Goal: Communication & Community: Answer question/provide support

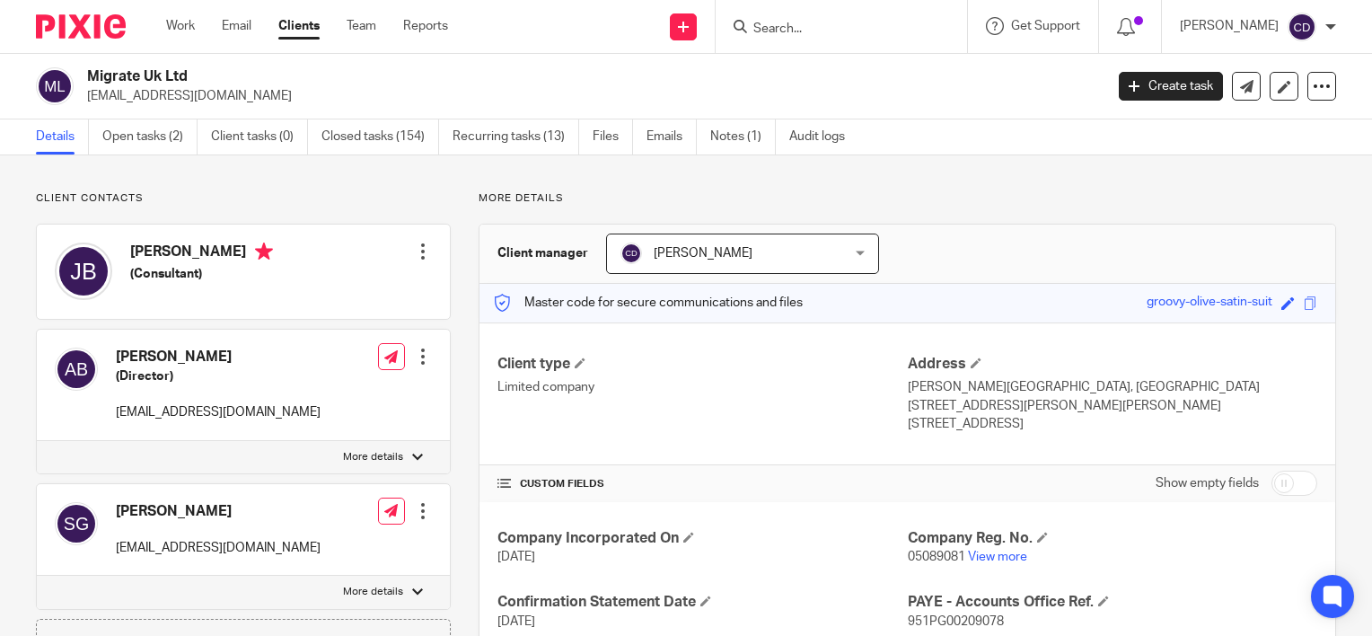
click at [429, 484] on div "[PERSON_NAME] [EMAIL_ADDRESS][DOMAIN_NAME] Edit contact Create client from cont…" at bounding box center [243, 530] width 413 height 92
click at [147, 133] on link "Open tasks (2)" at bounding box center [149, 136] width 95 height 35
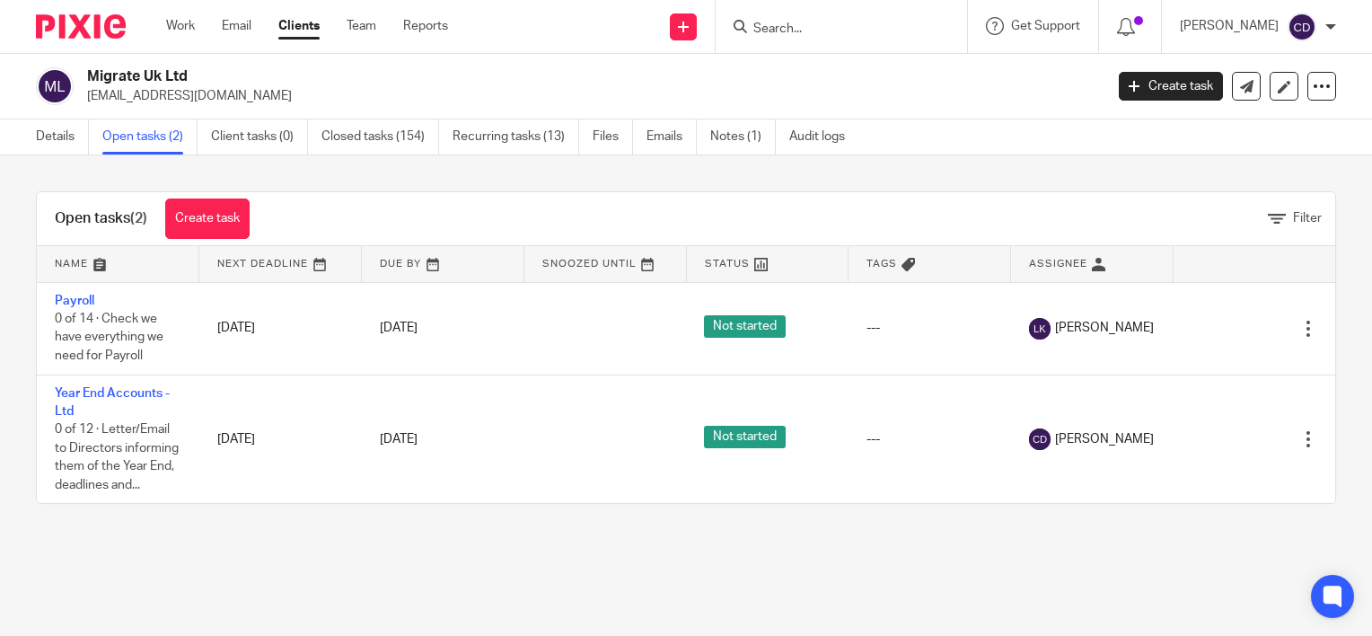
click at [1215, 99] on div "Create task" at bounding box center [1175, 86] width 113 height 29
click at [1232, 96] on link at bounding box center [1246, 86] width 29 height 29
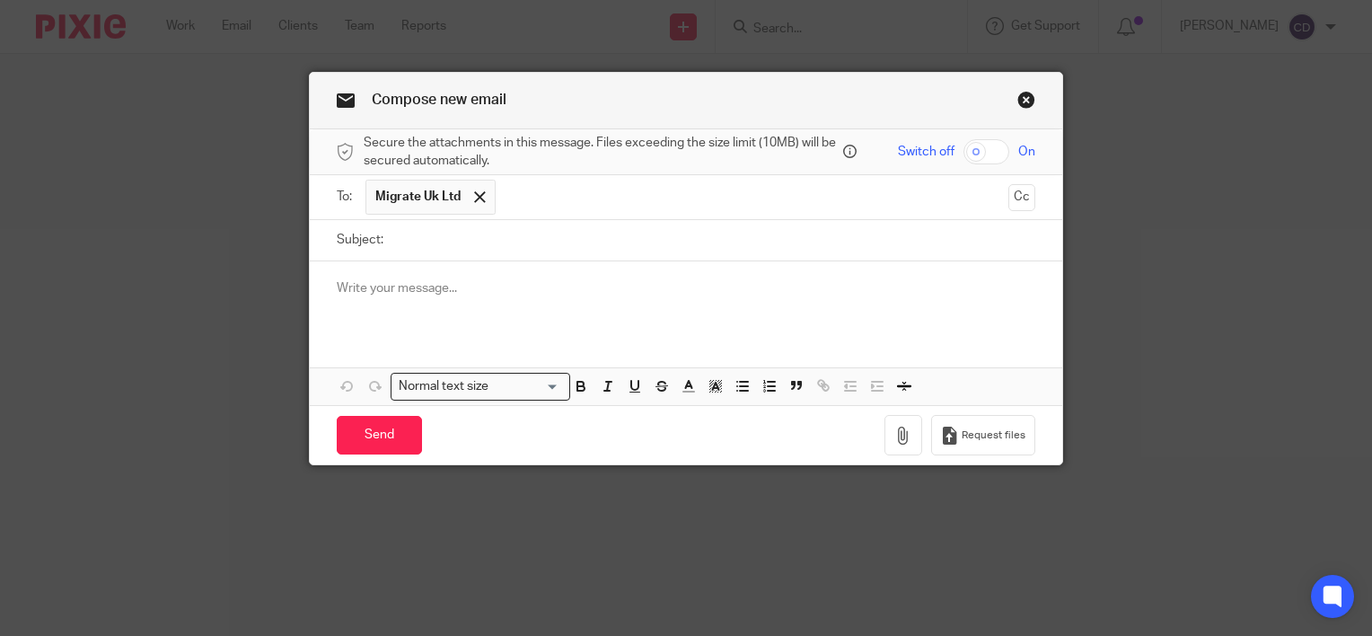
click at [554, 276] on div at bounding box center [686, 296] width 752 height 70
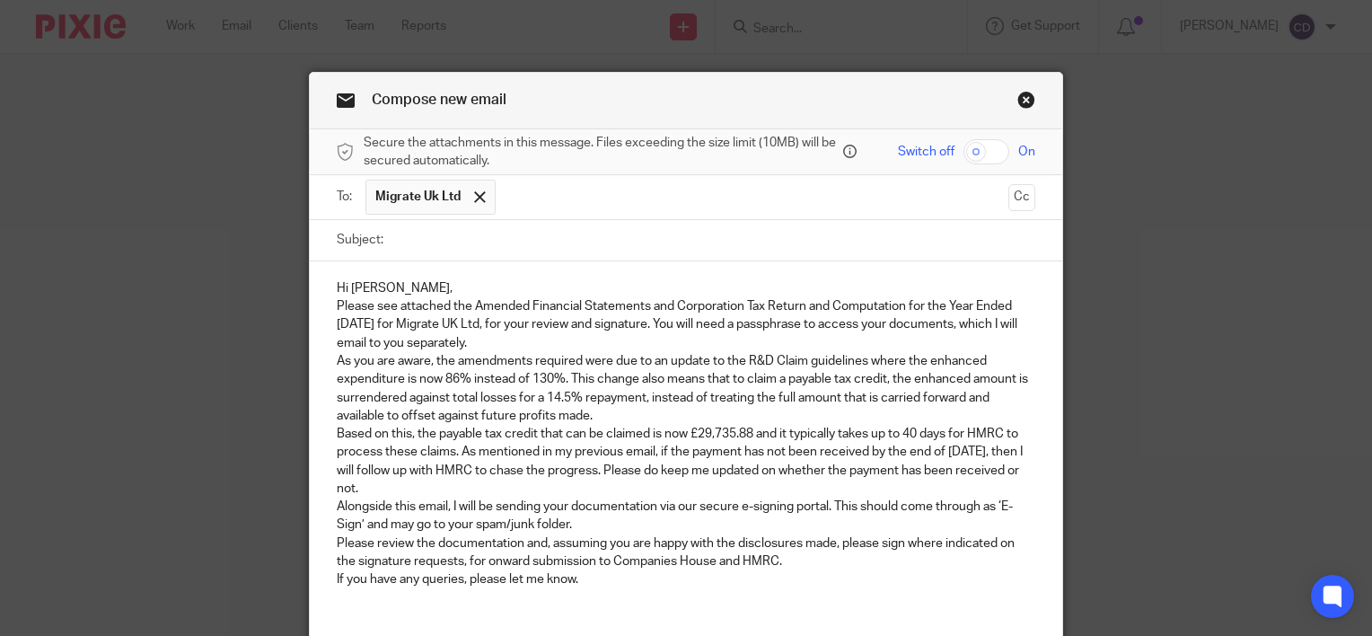
click at [514, 292] on p "Hi Jonathan," at bounding box center [686, 288] width 698 height 18
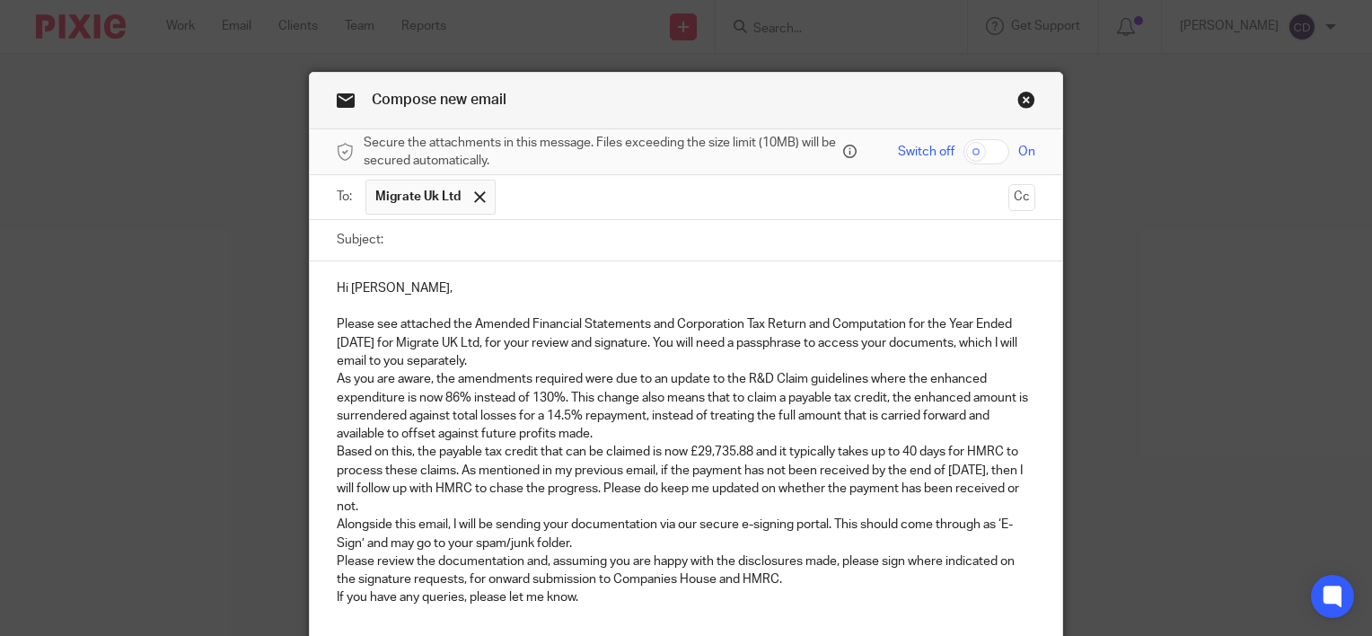
click at [499, 361] on p "Please see attached the Amended Financial Statements and Corporation Tax Return…" at bounding box center [686, 342] width 698 height 55
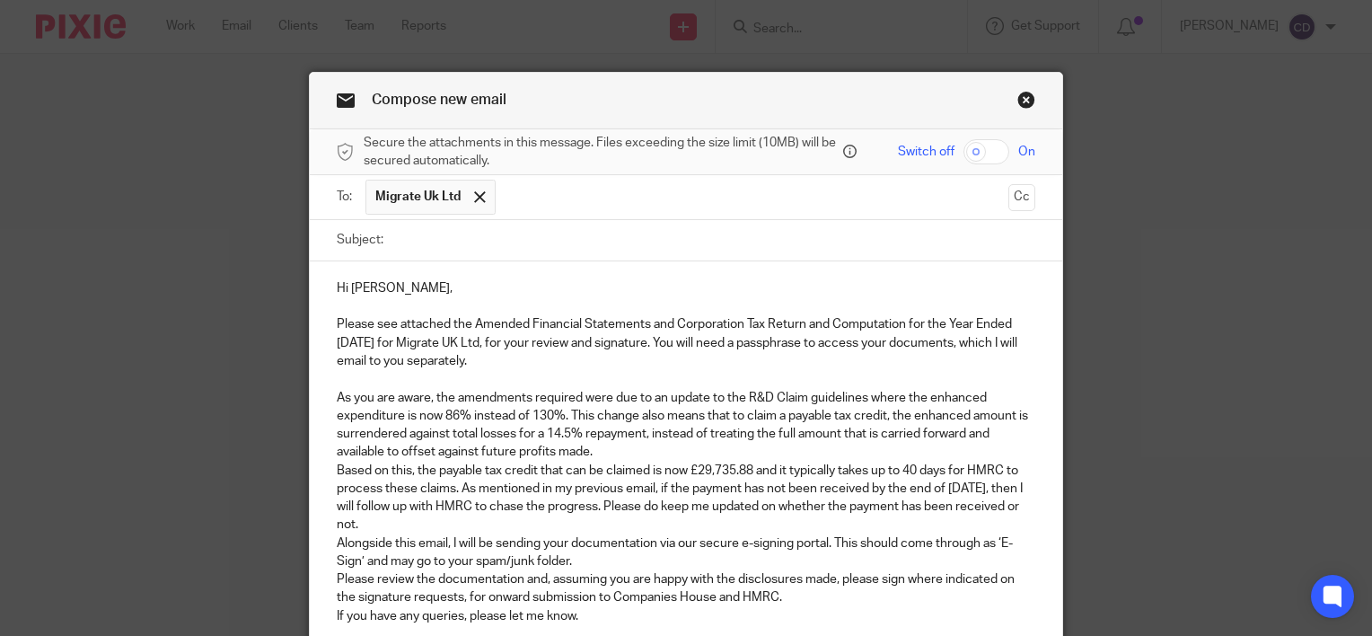
click at [611, 451] on p "As you are aware, the amendments required were due to an update to the R&D Clai…" at bounding box center [686, 425] width 698 height 73
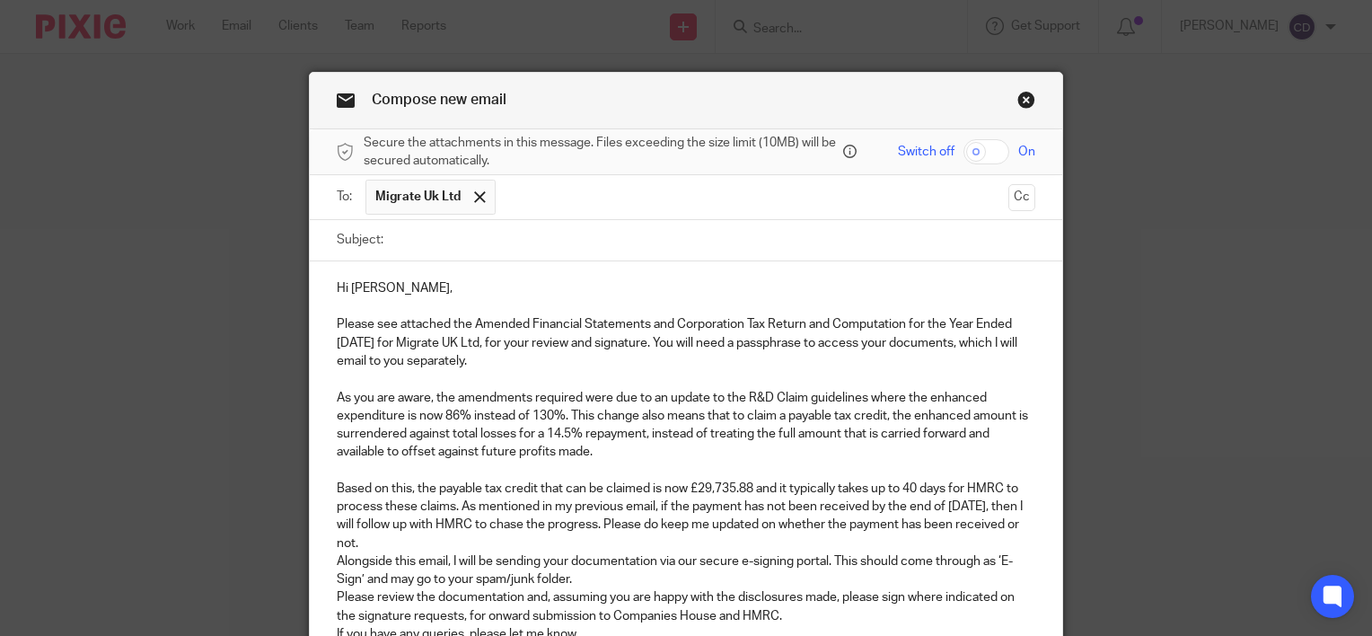
click at [576, 548] on p "Based on this, the payable tax credit that can be claimed is now £29,735.88 and…" at bounding box center [686, 515] width 698 height 73
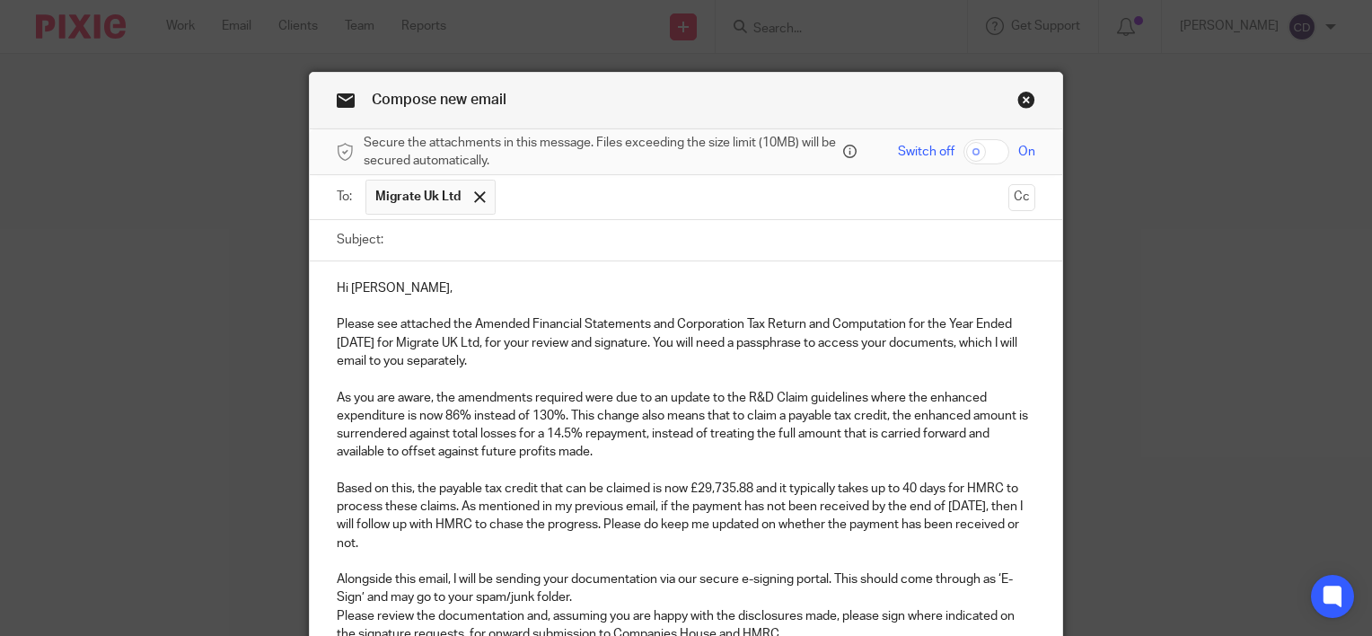
click at [611, 597] on p "Alongside this email, I will be sending your documentation via our secure e-sig…" at bounding box center [686, 588] width 698 height 37
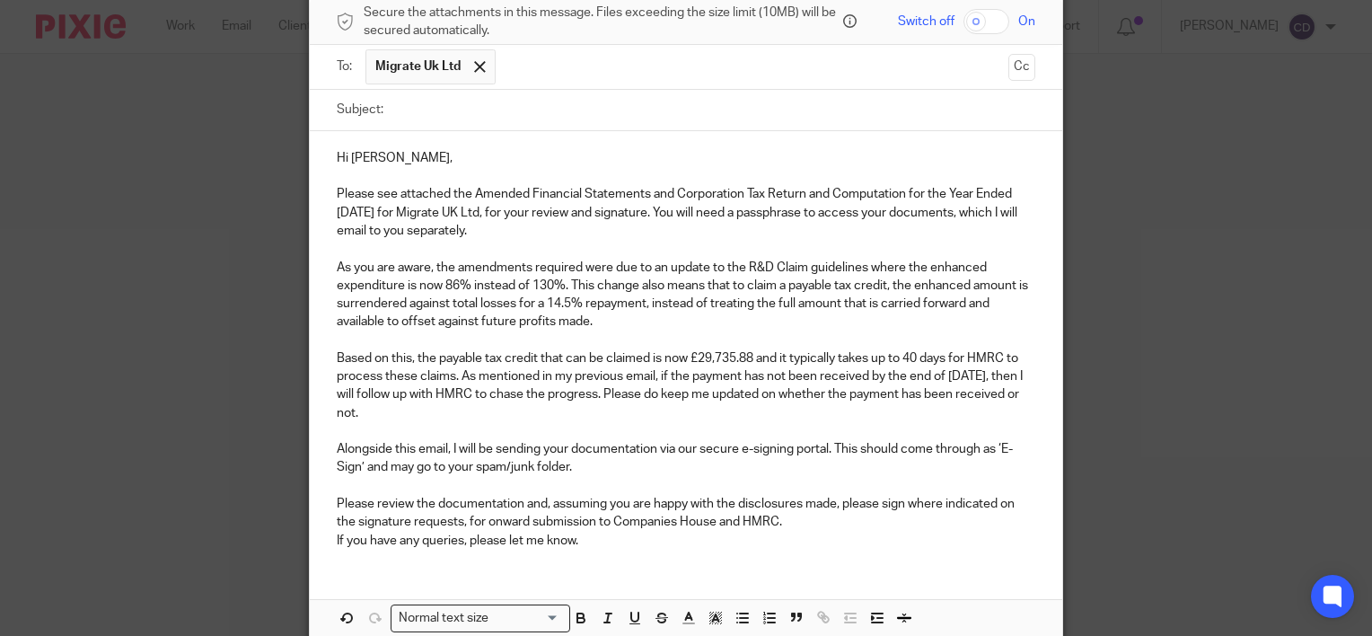
scroll to position [164, 0]
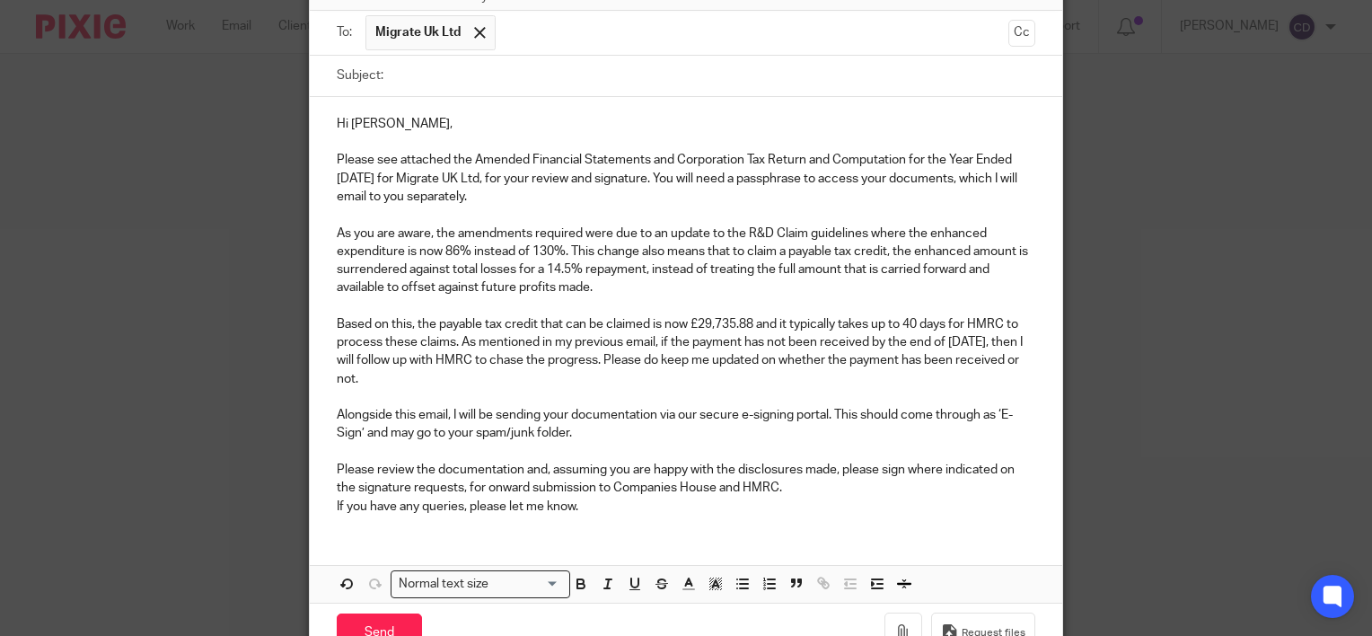
click at [837, 277] on p "As you are aware, the amendments required were due to an update to the R&D Clai…" at bounding box center [686, 260] width 698 height 73
click at [839, 266] on p "As you are aware, the amendments required were due to an update to the R&D Clai…" at bounding box center [686, 260] width 698 height 73
click at [806, 488] on p "Please review the documentation and, assuming you are happy with the disclosure…" at bounding box center [686, 479] width 698 height 37
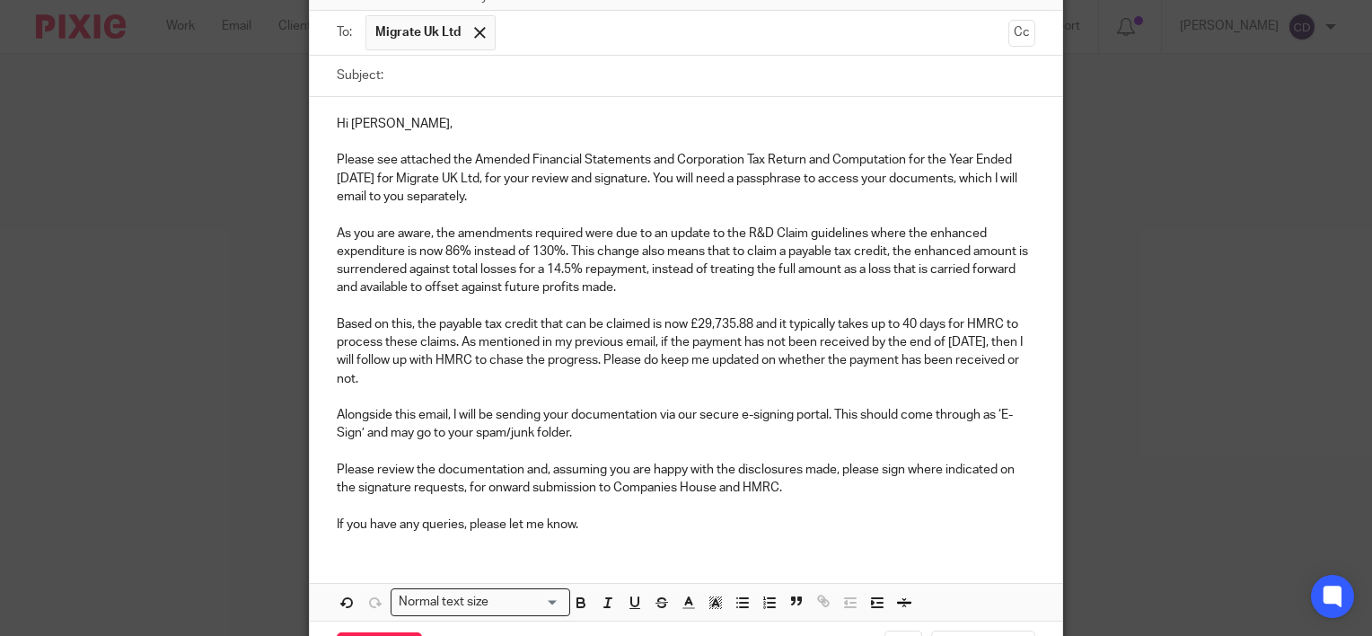
click at [674, 531] on p "If you have any queries, please let me know." at bounding box center [686, 524] width 698 height 18
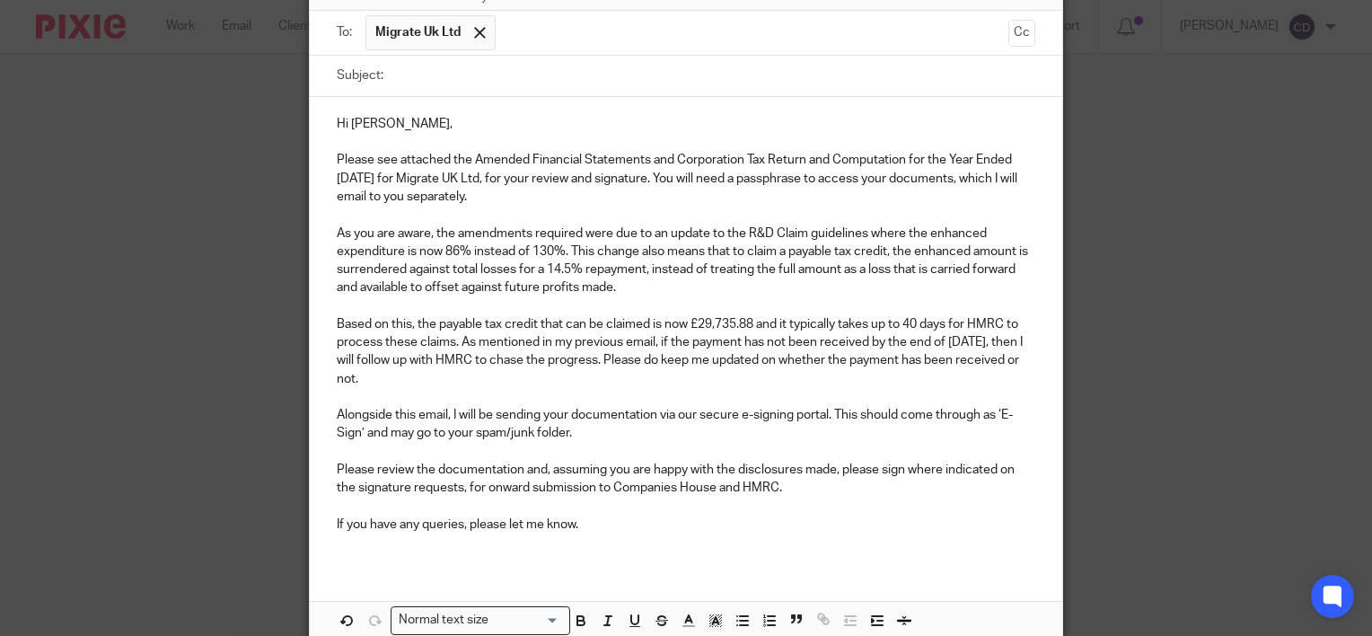
click at [738, 83] on input "Subject:" at bounding box center [713, 76] width 643 height 40
type input "Amended YE 31 March 2024"
click at [710, 40] on input "text" at bounding box center [752, 32] width 496 height 35
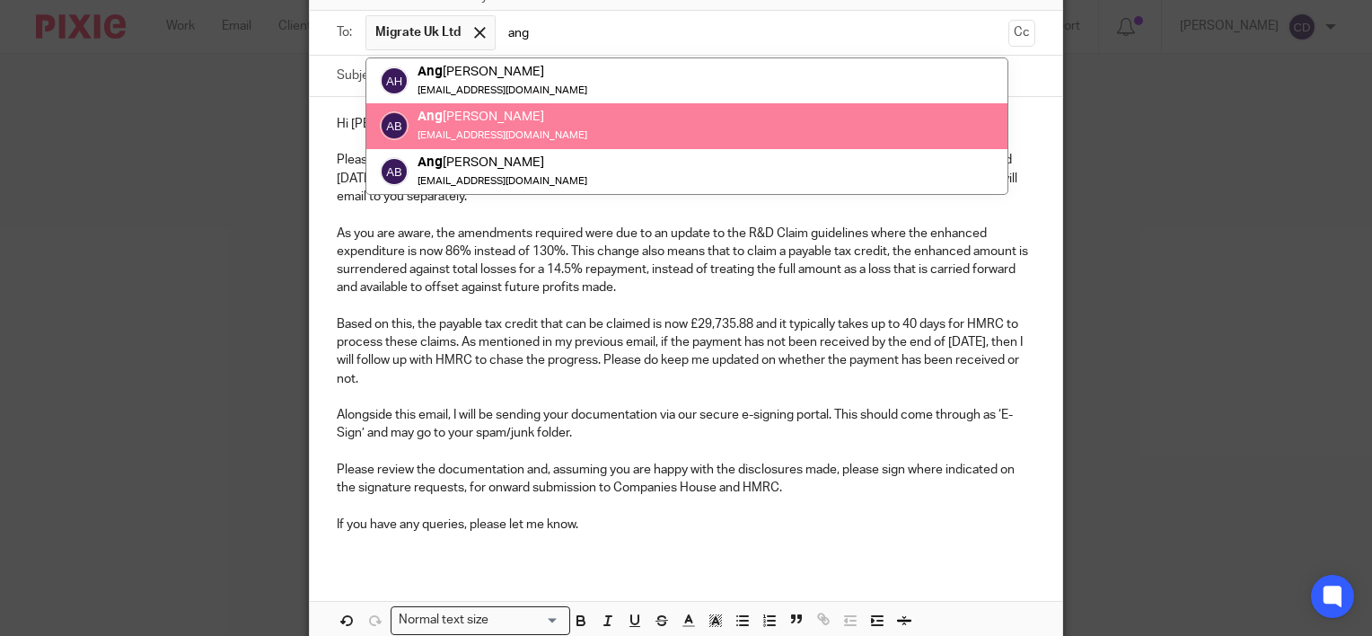
type input "ang"
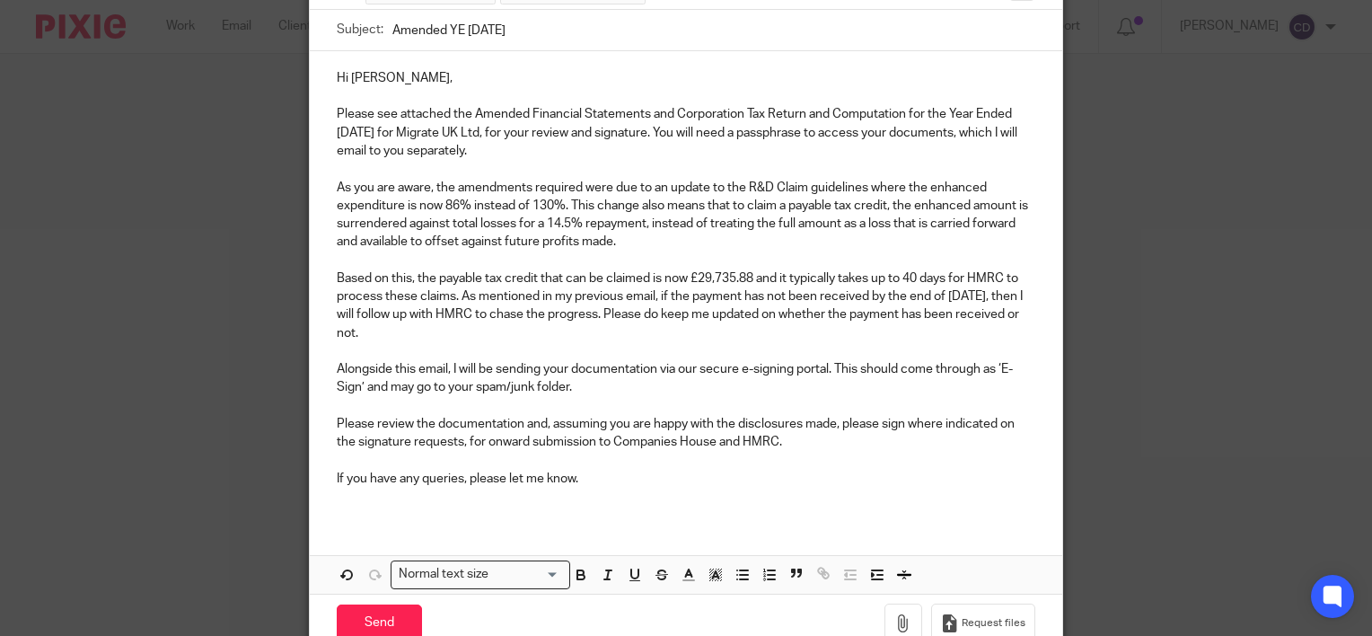
scroll to position [210, 0]
click at [887, 631] on button "button" at bounding box center [903, 623] width 38 height 40
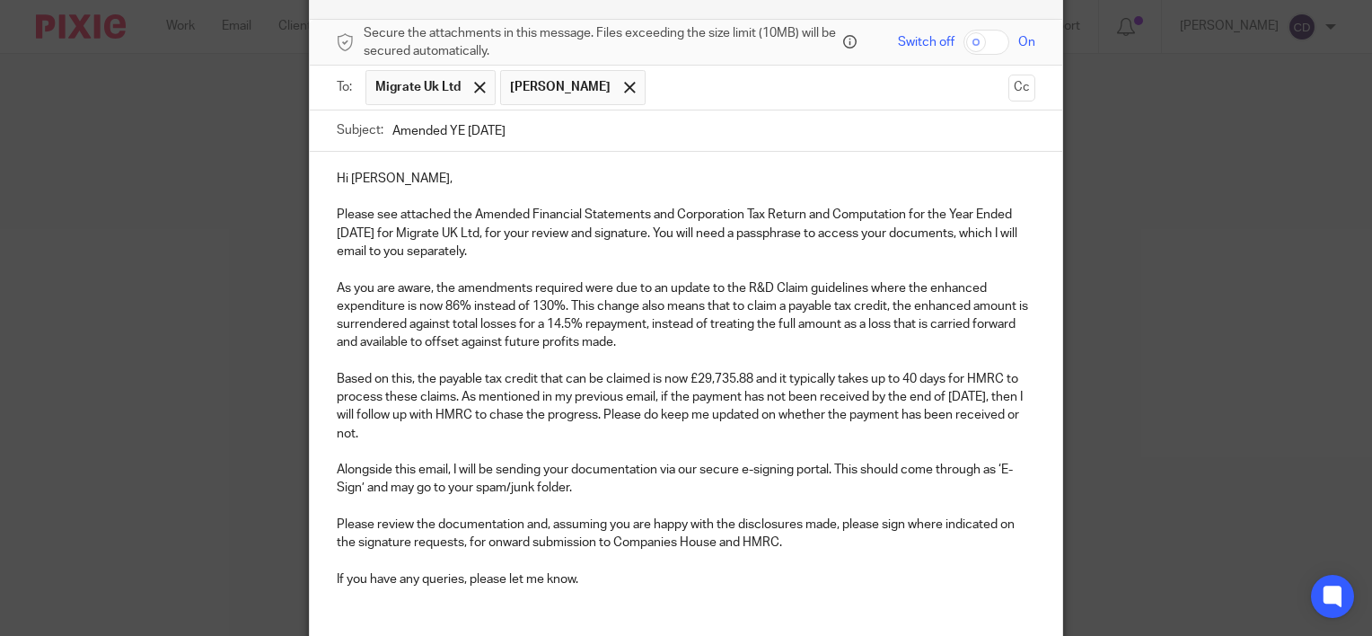
scroll to position [105, 0]
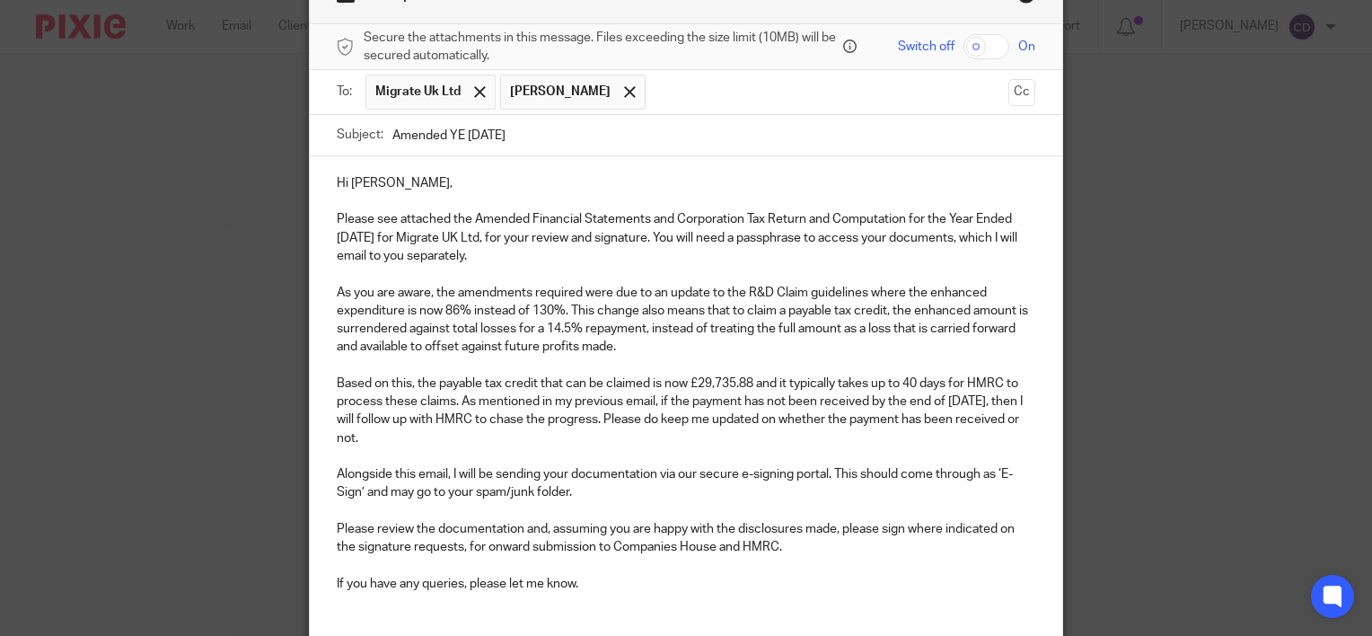
click at [984, 43] on input "checkbox" at bounding box center [986, 46] width 46 height 25
checkbox input "true"
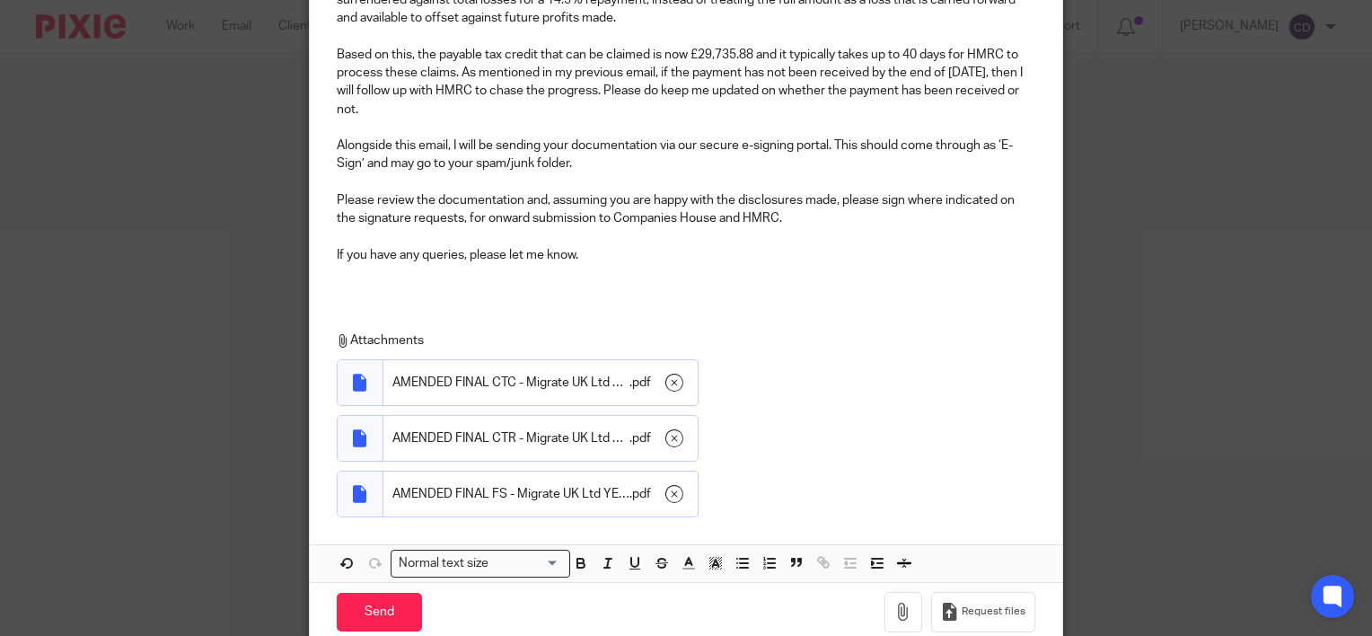
scroll to position [491, 0]
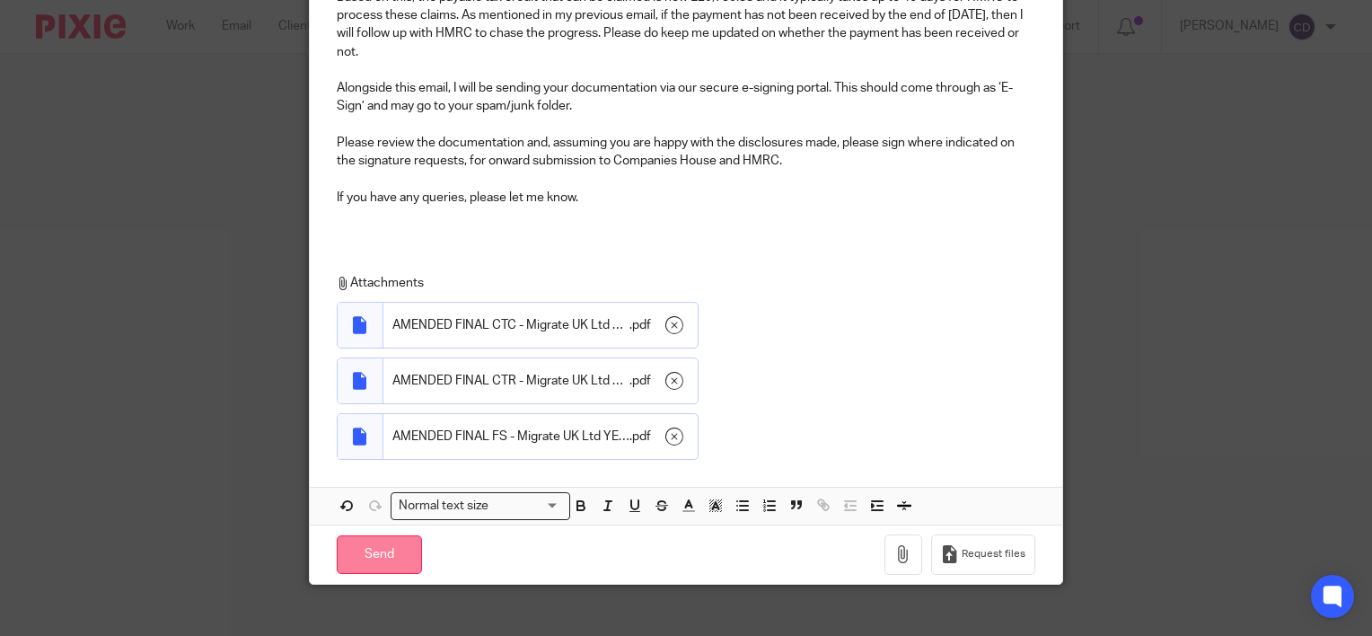
click at [372, 562] on input "Send" at bounding box center [379, 554] width 85 height 39
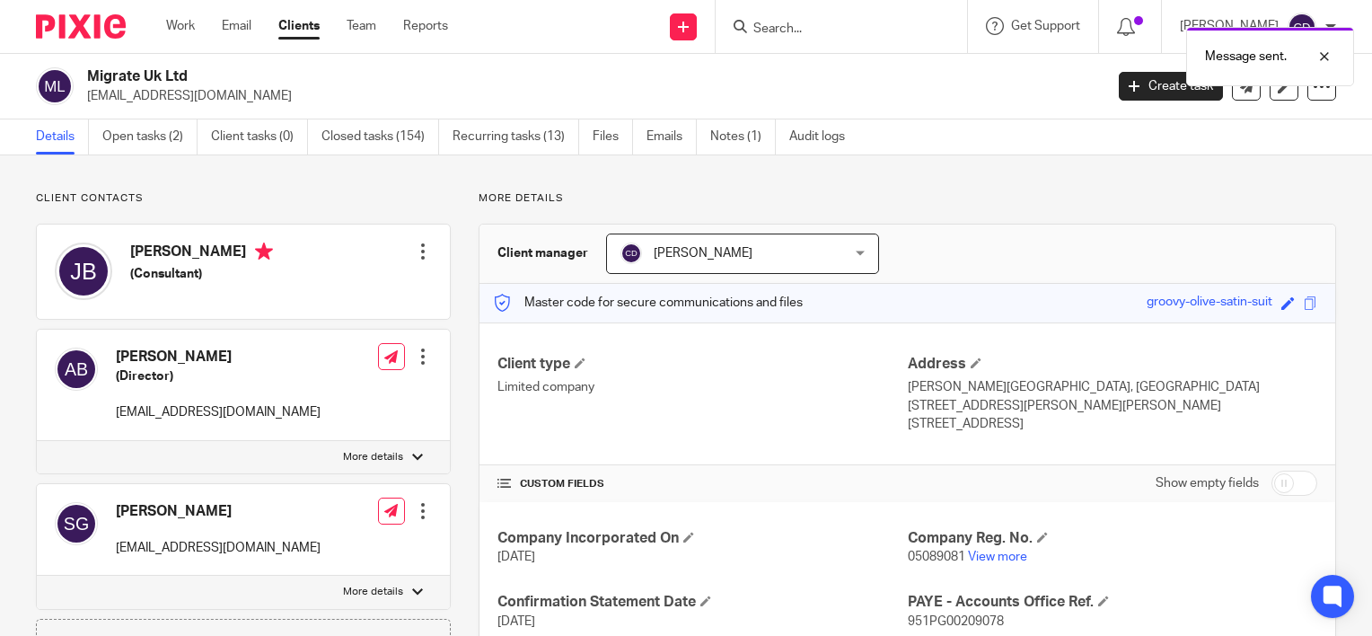
drag, startPoint x: 1114, startPoint y: 307, endPoint x: 1259, endPoint y: 315, distance: 145.6
click at [1259, 315] on div "Master code for secure communications and files groovy-olive-satin-suit Save gr…" at bounding box center [906, 303] width 855 height 39
copy div "groovy-olive-satin-suit"
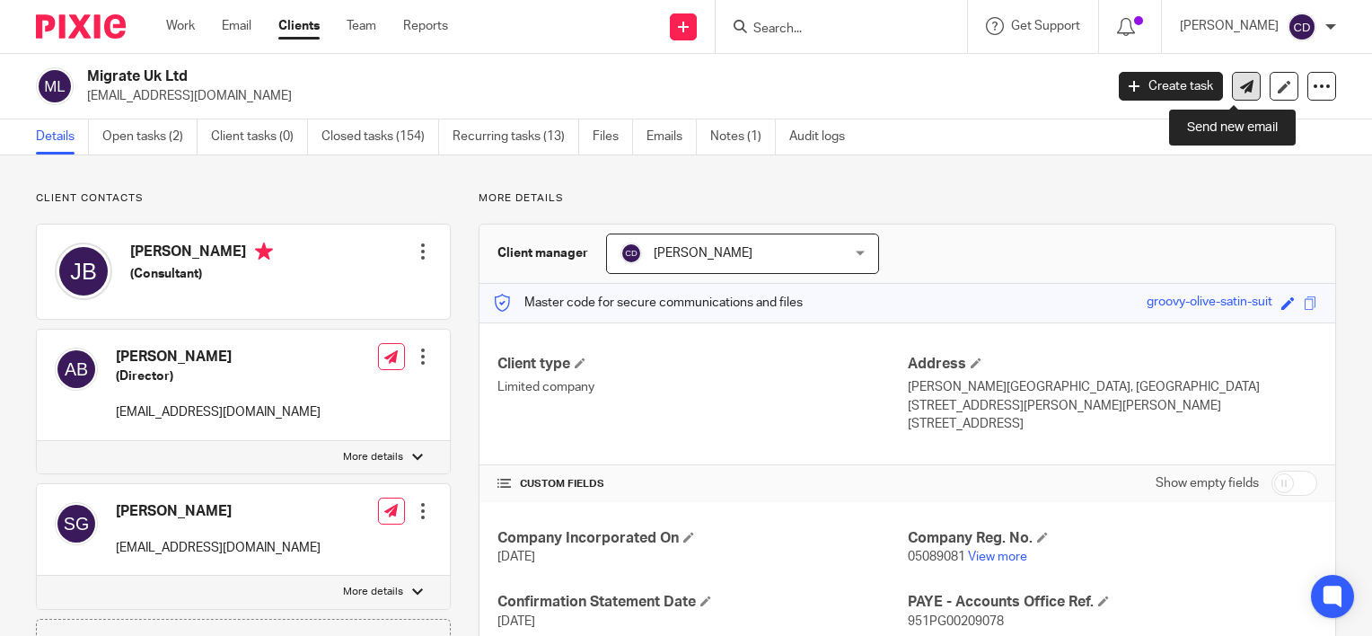
click at [1234, 97] on link at bounding box center [1246, 86] width 29 height 29
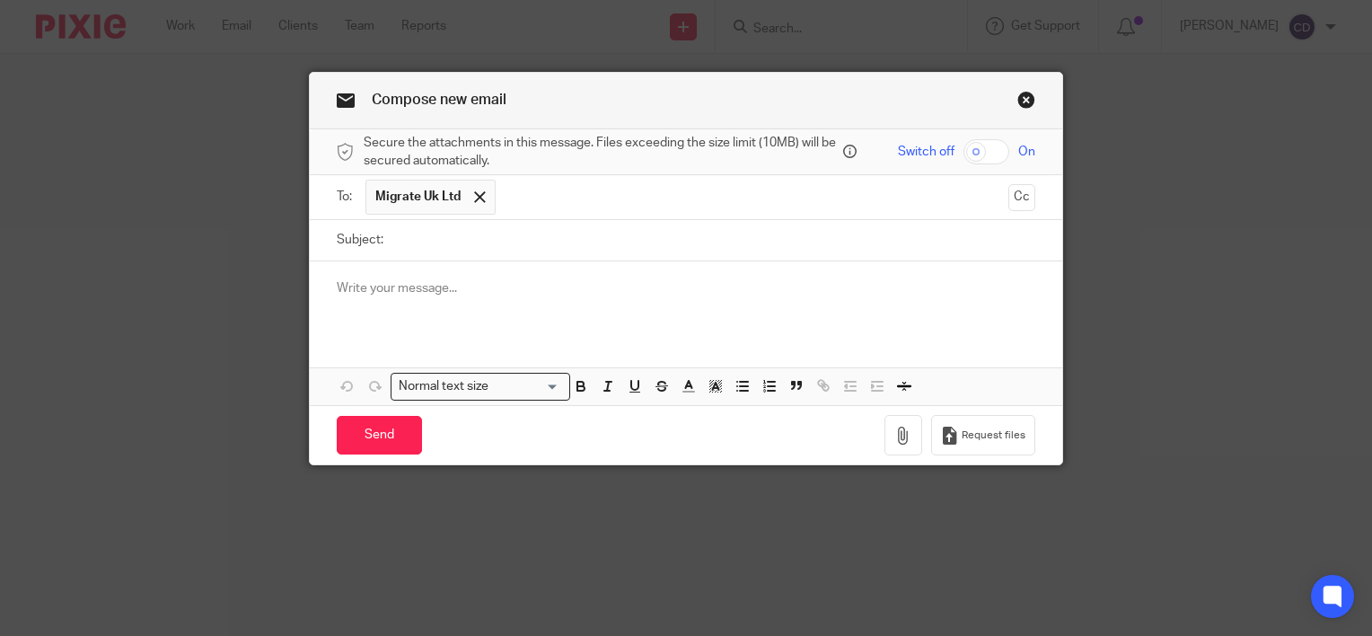
click at [564, 250] on input "Subject:" at bounding box center [713, 240] width 643 height 40
type input "Passphrase"
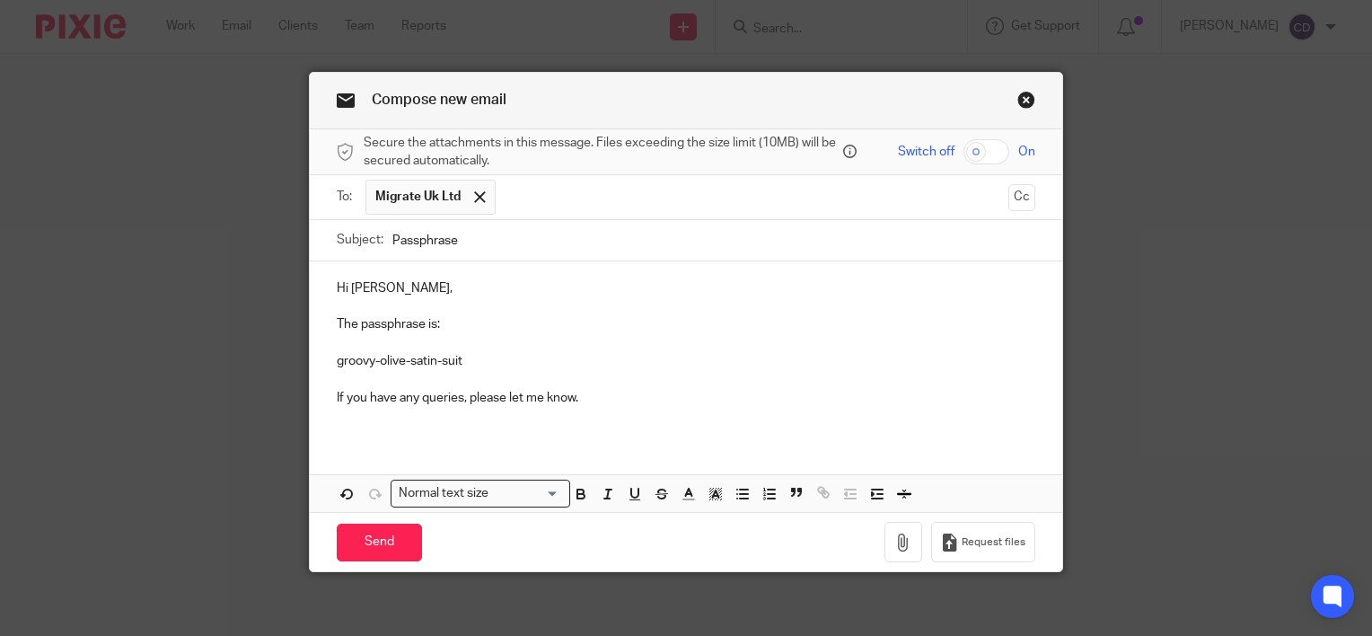
click at [619, 207] on input "text" at bounding box center [752, 197] width 496 height 35
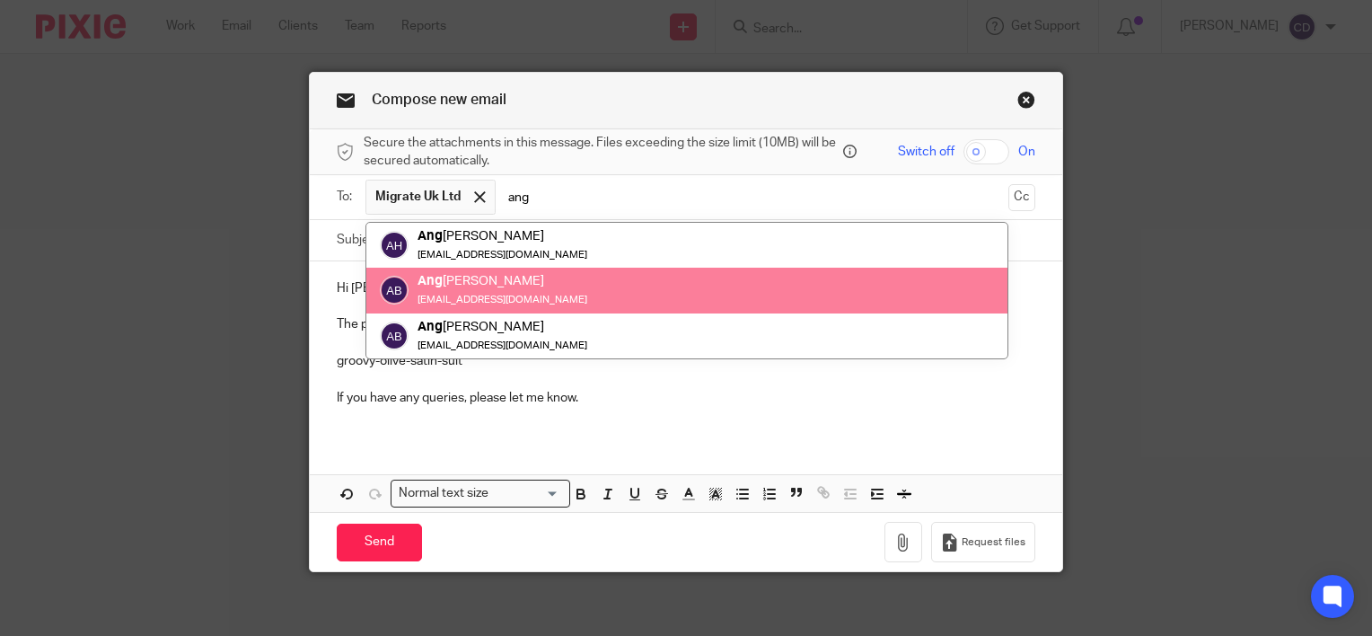
type input "ang"
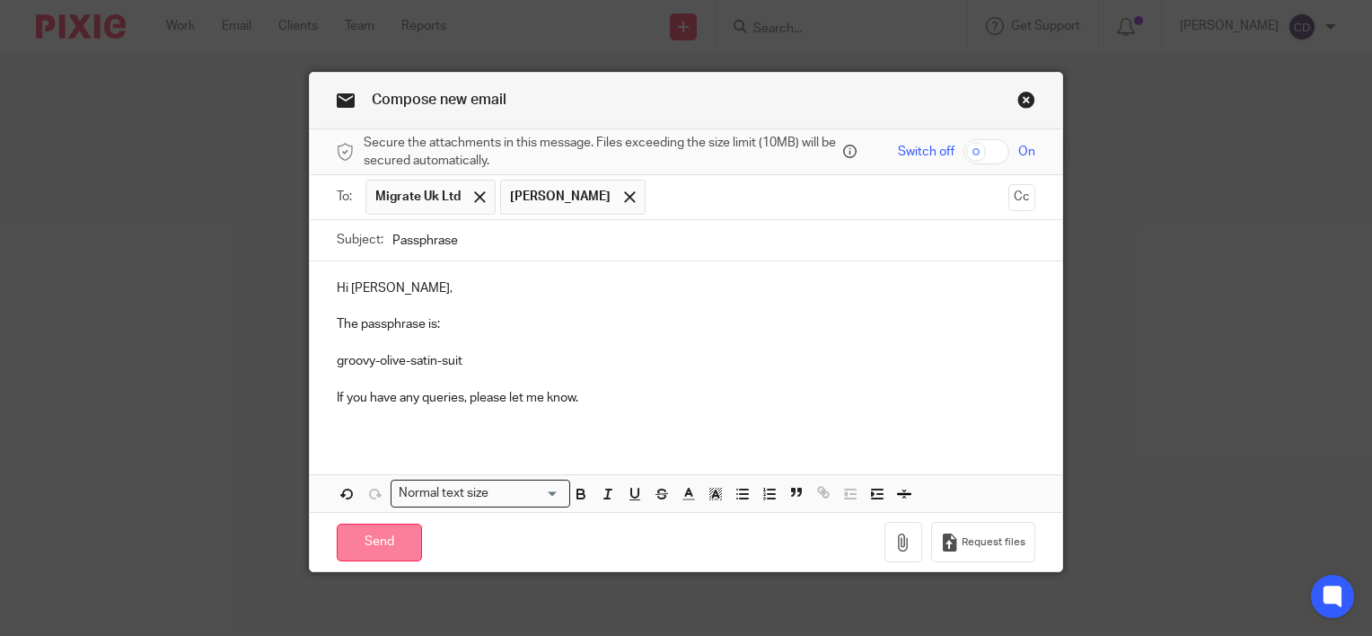
click at [395, 543] on input "Send" at bounding box center [379, 542] width 85 height 39
